Goal: Task Accomplishment & Management: Use online tool/utility

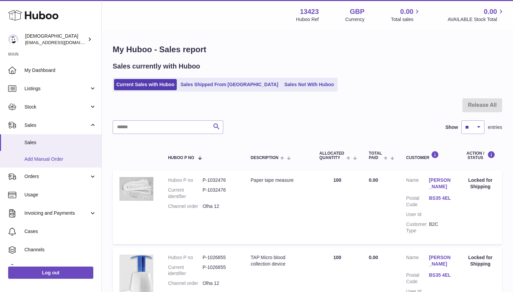
click at [53, 160] on span "Add Manual Order" at bounding box center [60, 159] width 72 height 6
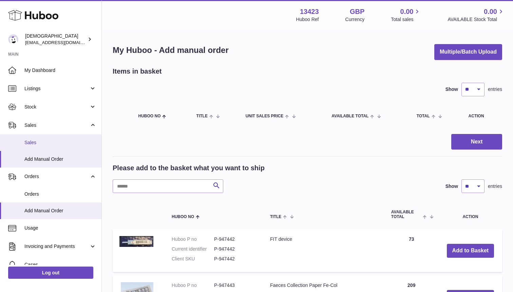
click at [52, 148] on link "Sales" at bounding box center [50, 142] width 101 height 17
